Goal: Information Seeking & Learning: Learn about a topic

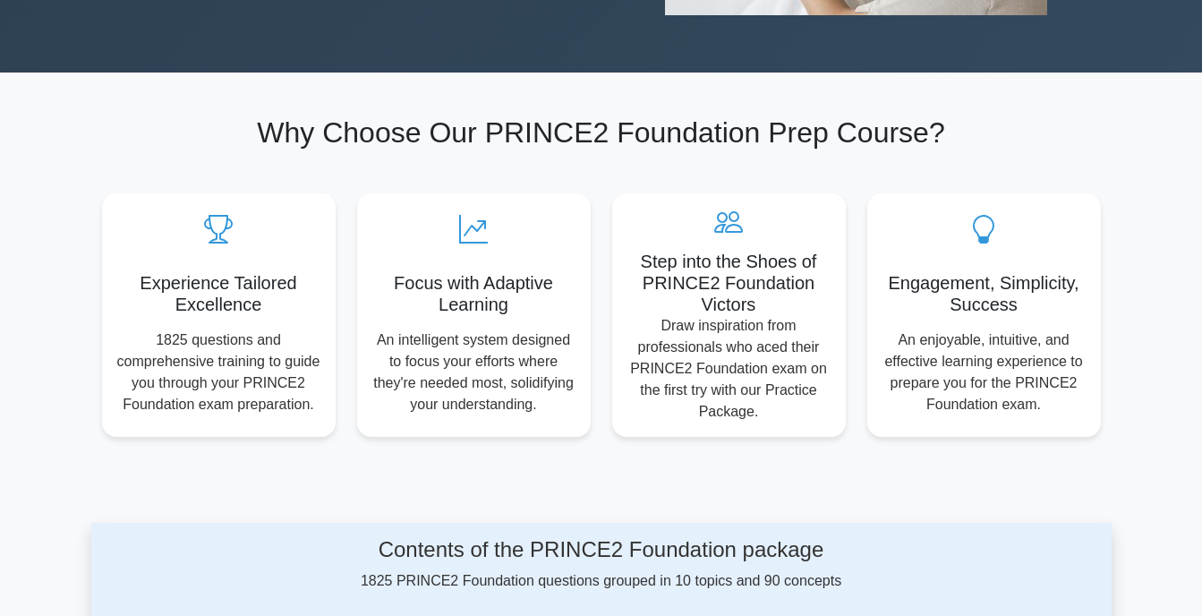
scroll to position [430, 0]
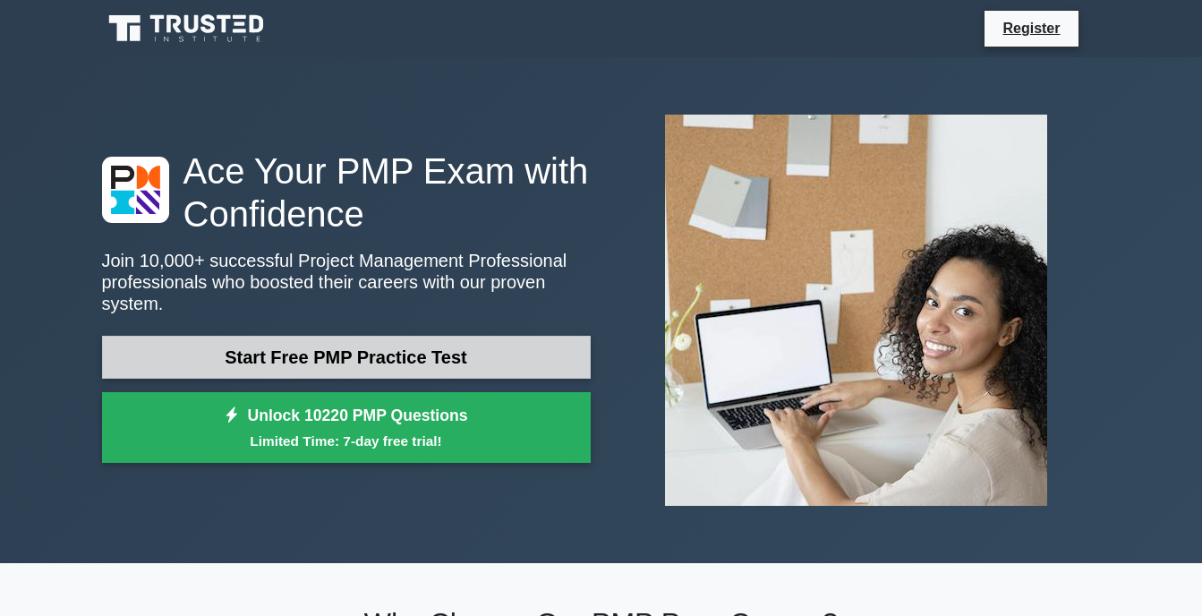
click at [294, 337] on link "Start Free PMP Practice Test" at bounding box center [346, 357] width 489 height 43
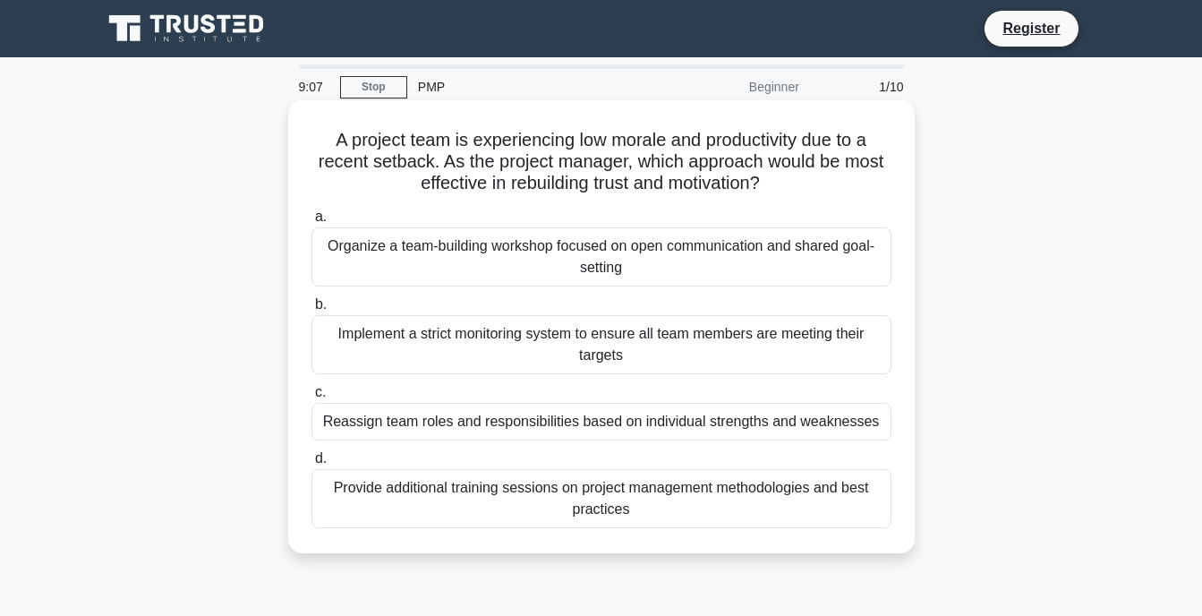
click at [493, 338] on div "Implement a strict monitoring system to ensure all team members are meeting the…" at bounding box center [601, 344] width 580 height 59
click at [311, 311] on input "b. Implement a strict monitoring system to ensure all team members are meeting …" at bounding box center [311, 305] width 0 height 12
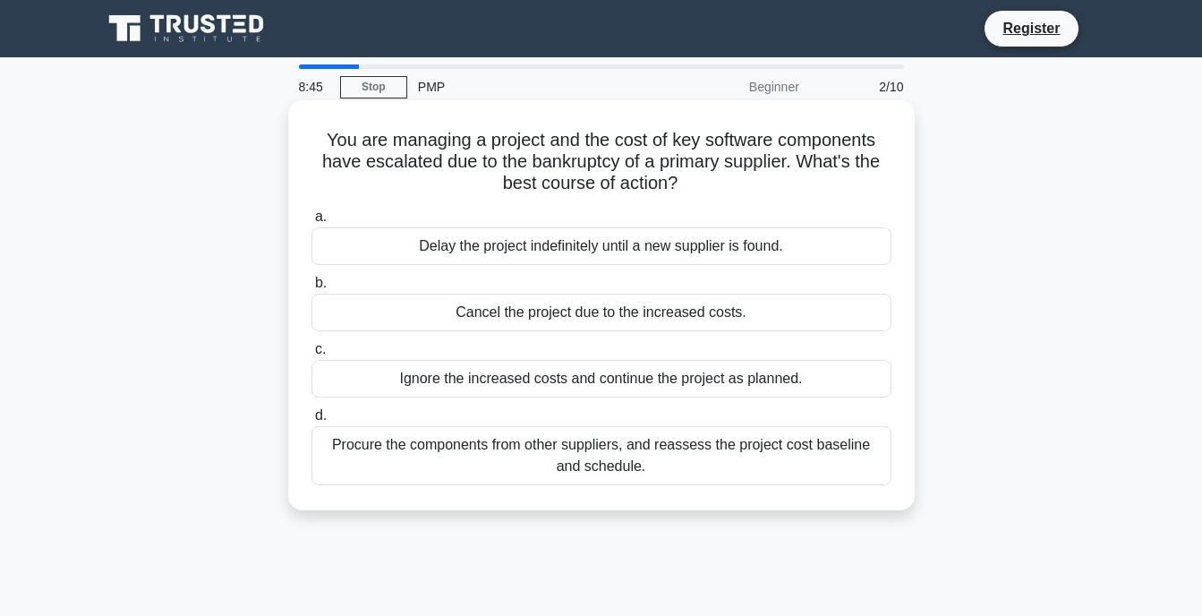
click at [369, 149] on h5 "You are managing a project and the cost of key software components have escalat…" at bounding box center [602, 162] width 584 height 66
click at [532, 462] on div "Procure the components from other suppliers, and reassess the project cost base…" at bounding box center [601, 455] width 580 height 59
click at [311, 422] on input "d. Procure the components from other suppliers, and reassess the project cost b…" at bounding box center [311, 416] width 0 height 12
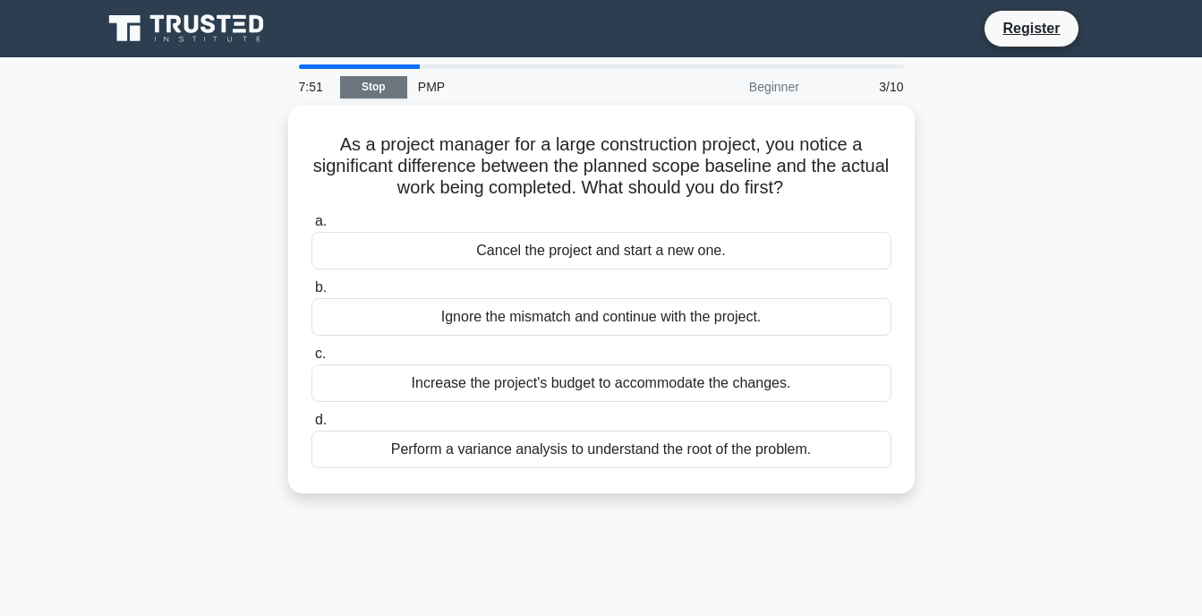
click at [365, 83] on link "Stop" at bounding box center [373, 87] width 67 height 22
